Goal: Information Seeking & Learning: Learn about a topic

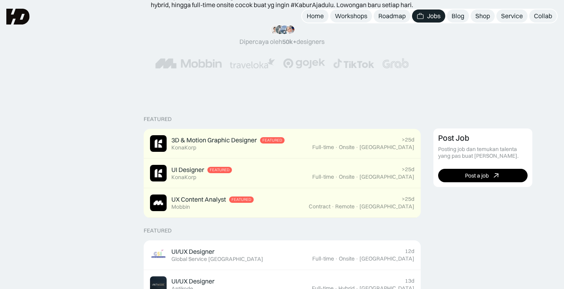
scroll to position [96, 0]
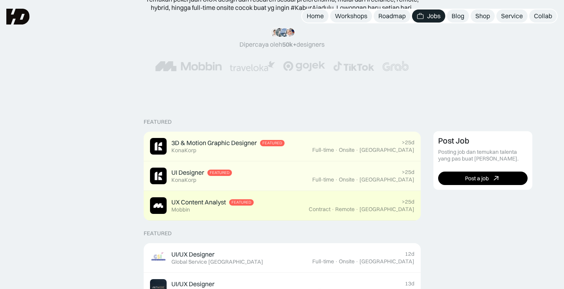
click at [335, 208] on div "·" at bounding box center [332, 209] width 3 height 7
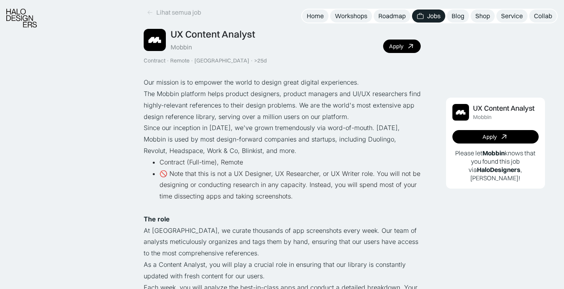
scroll to position [34, 0]
click at [152, 10] on icon at bounding box center [150, 12] width 6 height 7
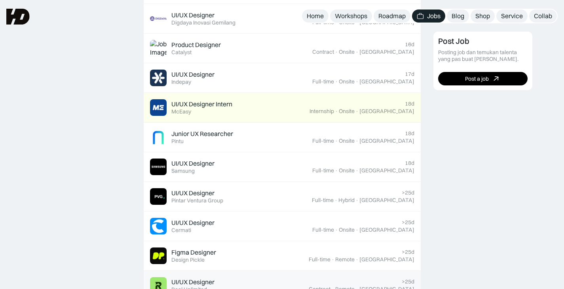
scroll to position [418, 0]
